Goal: Task Accomplishment & Management: Complete application form

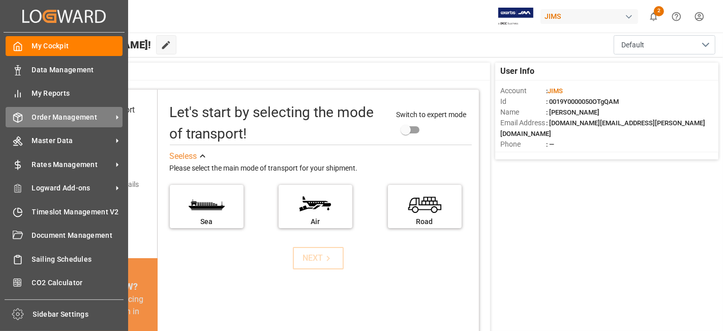
click at [57, 119] on span "Order Management" at bounding box center [72, 117] width 80 height 11
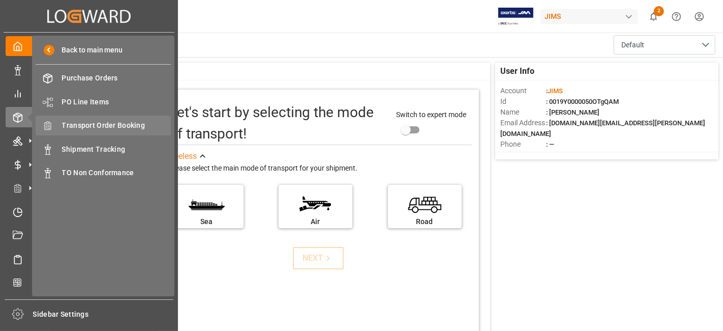
click at [118, 126] on span "Transport Order Booking" at bounding box center [116, 125] width 109 height 11
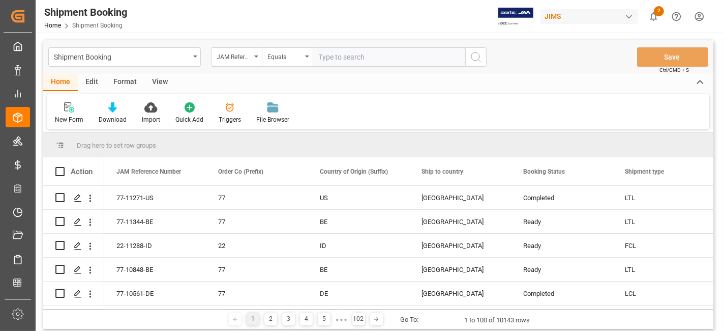
click at [68, 115] on div "New Form" at bounding box center [69, 119] width 28 height 9
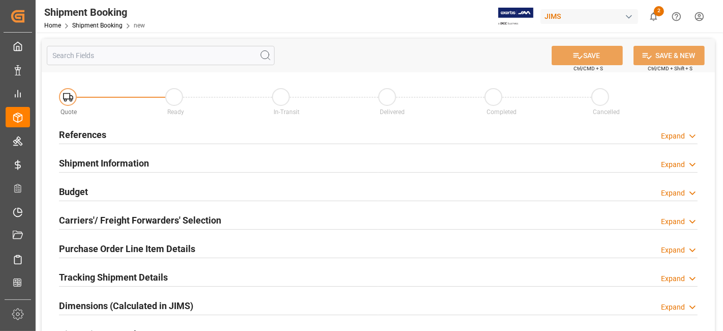
click at [158, 141] on div "References Expand" at bounding box center [378, 133] width 639 height 19
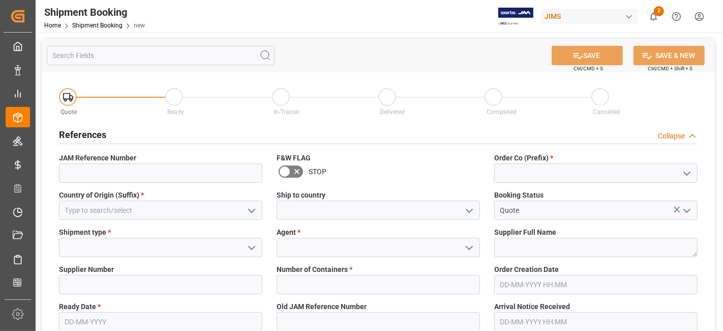
click at [682, 171] on icon "open menu" at bounding box center [687, 173] width 12 height 12
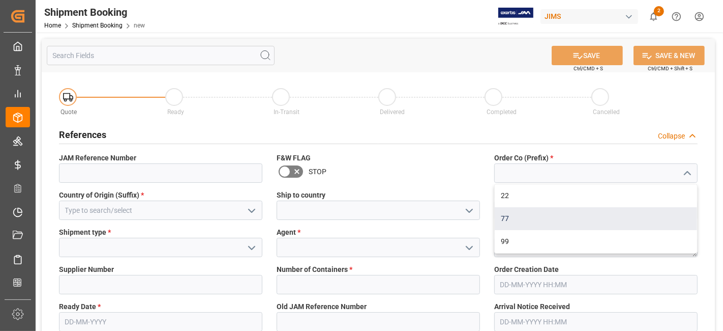
click at [577, 214] on div "77" at bounding box center [596, 218] width 202 height 23
type input "77"
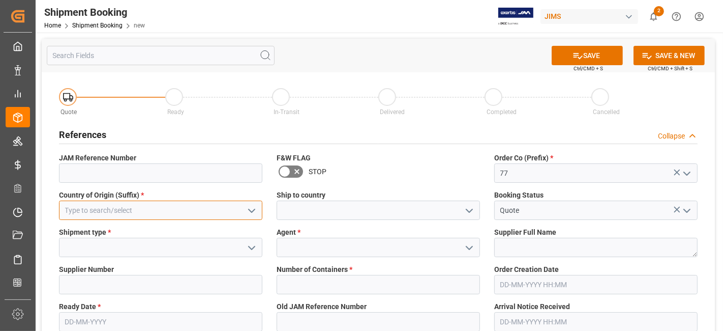
click at [204, 208] on input at bounding box center [160, 209] width 203 height 19
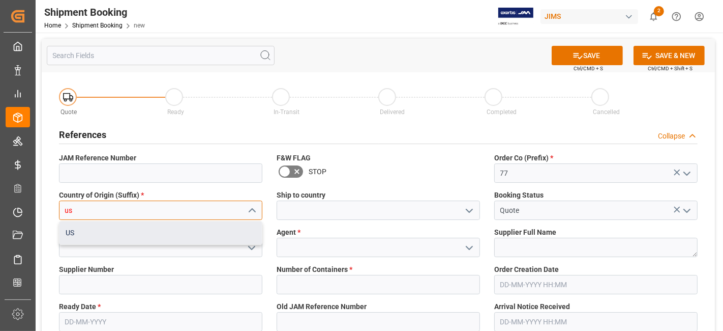
click at [199, 229] on div "US" at bounding box center [160, 232] width 202 height 23
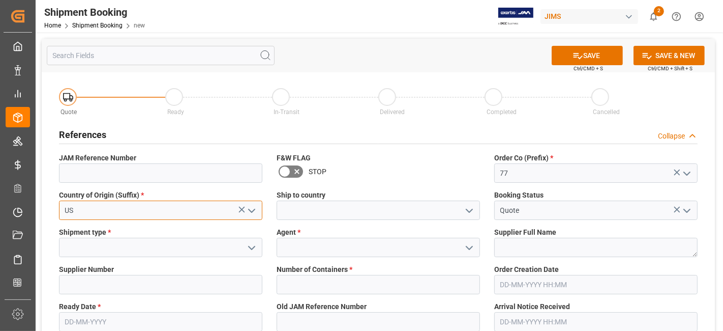
type input "US"
click at [471, 207] on icon "open menu" at bounding box center [469, 210] width 12 height 12
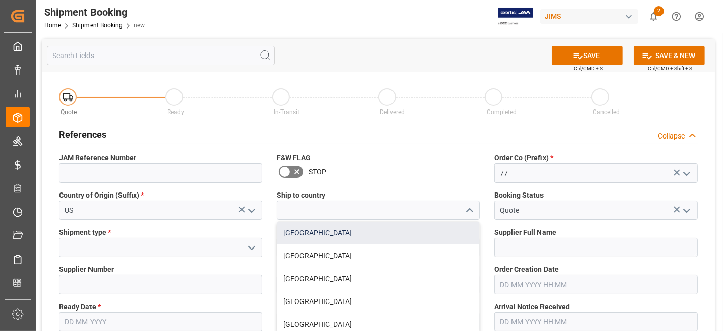
click at [428, 232] on div "[GEOGRAPHIC_DATA]" at bounding box center [378, 232] width 202 height 23
type input "[GEOGRAPHIC_DATA]"
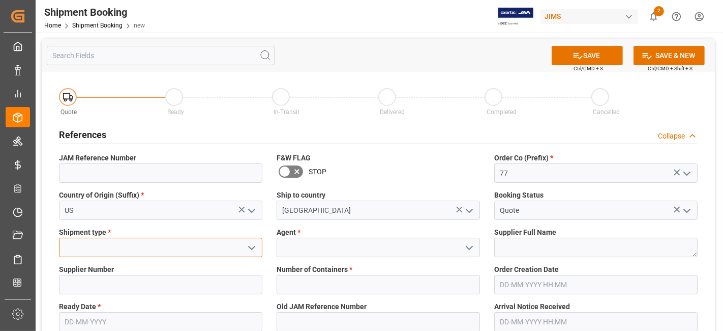
click at [186, 249] on input at bounding box center [160, 246] width 203 height 19
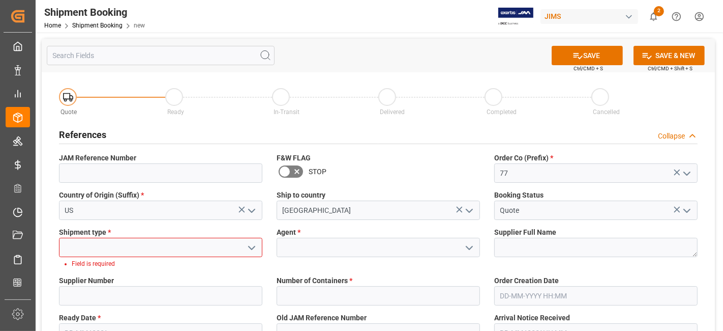
click at [250, 251] on icon "open menu" at bounding box center [252, 248] width 12 height 12
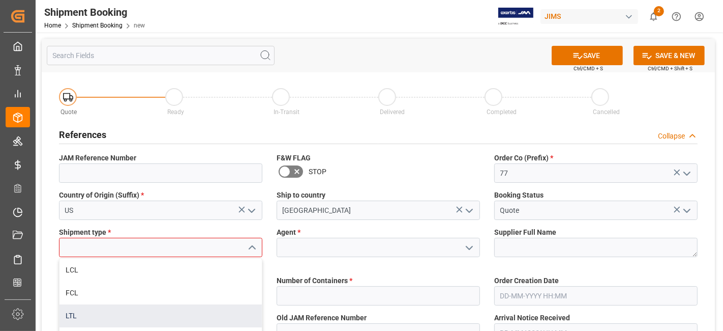
click at [202, 312] on div "LTL" at bounding box center [160, 315] width 202 height 23
type input "LTL"
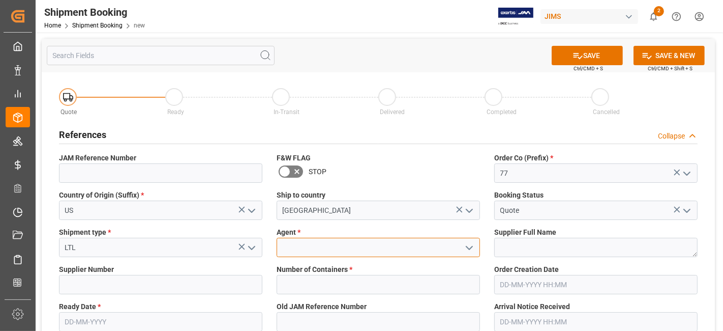
click at [373, 237] on input at bounding box center [378, 246] width 203 height 19
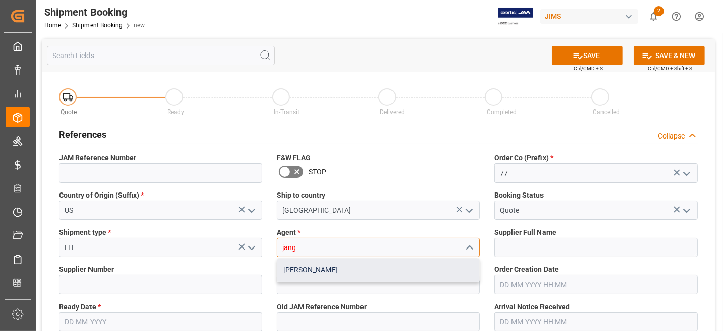
click at [354, 269] on div "[PERSON_NAME]" at bounding box center [378, 269] width 202 height 23
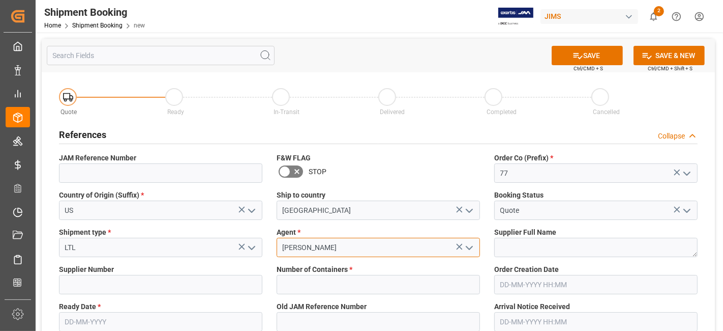
type input "[PERSON_NAME]"
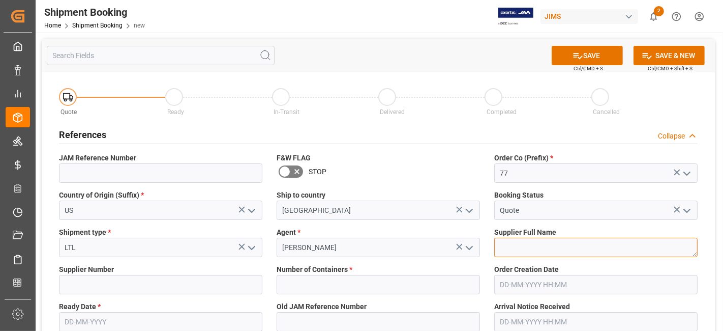
click at [518, 251] on textarea at bounding box center [595, 246] width 203 height 19
paste textarea "AUDIX"
type textarea "AUDIX"
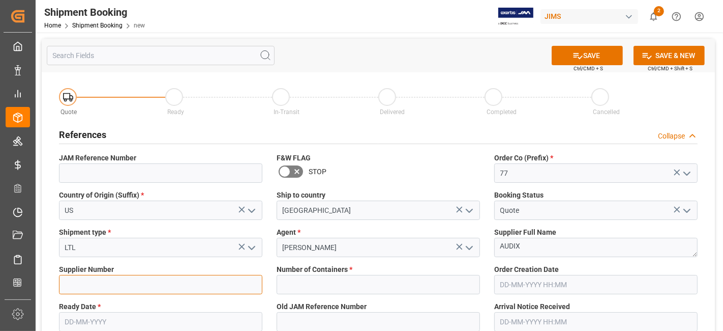
click at [91, 283] on input at bounding box center [160, 284] width 203 height 19
paste input "675527"
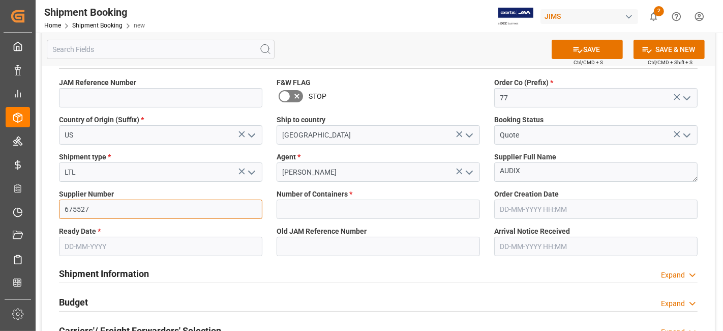
scroll to position [113, 0]
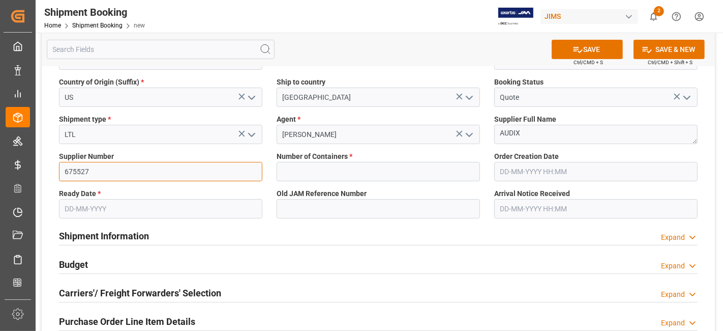
type input "675527"
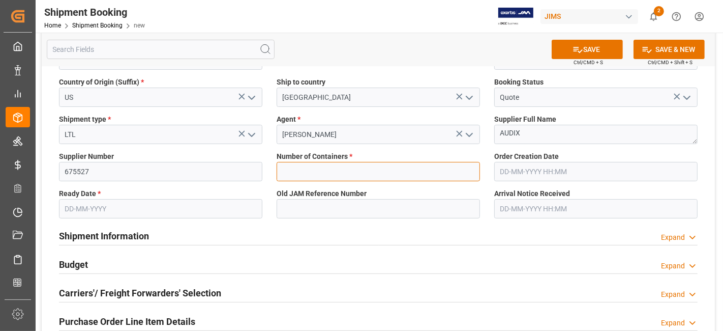
click at [293, 167] on input "text" at bounding box center [378, 171] width 203 height 19
type input "0"
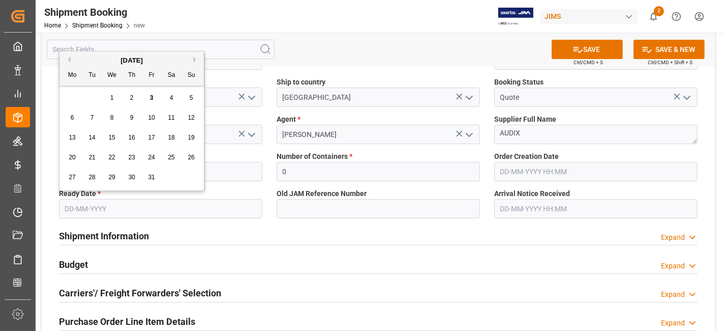
click at [146, 216] on input "text" at bounding box center [160, 208] width 203 height 19
click at [98, 103] on div "29 30 1 2 3 4 5" at bounding box center [132, 98] width 139 height 20
click at [91, 117] on span "7" at bounding box center [93, 117] width 4 height 7
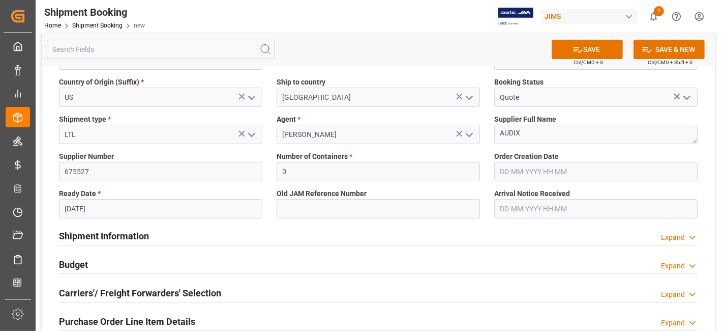
type input "[DATE]"
click at [567, 55] on button "SAVE" at bounding box center [587, 49] width 71 height 19
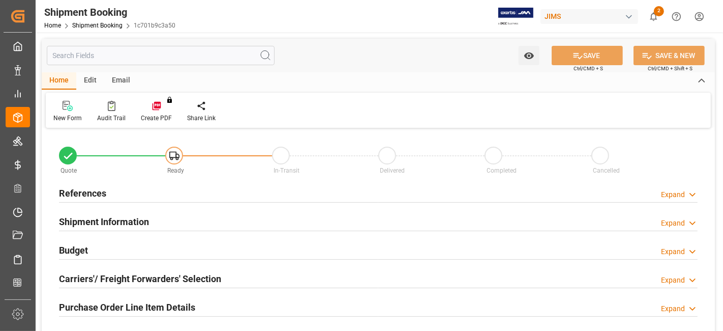
type input "0"
type input "[DATE]"
click at [119, 198] on div "References Expand" at bounding box center [378, 192] width 639 height 19
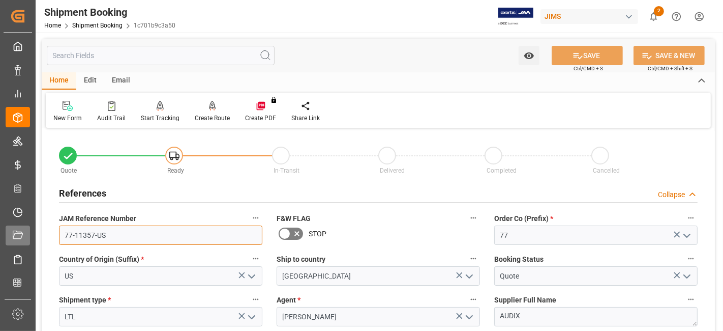
drag, startPoint x: 127, startPoint y: 238, endPoint x: 26, endPoint y: 236, distance: 100.2
click at [21, 237] on div "Created by potrace 1.15, written by [PERSON_NAME] [DATE]-[DATE] Created by potr…" at bounding box center [361, 165] width 723 height 331
